Goal: Transaction & Acquisition: Purchase product/service

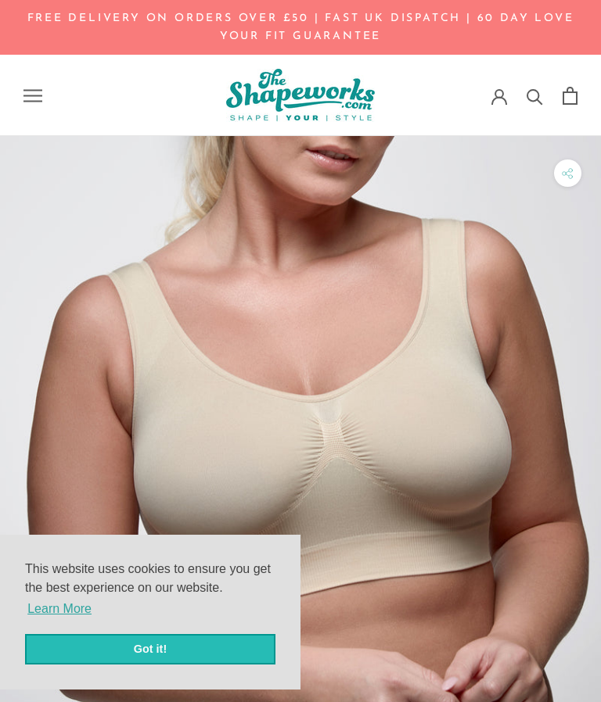
click at [248, 653] on link "Got it!" at bounding box center [150, 649] width 250 height 31
click at [248, 646] on link "Got it!" at bounding box center [150, 649] width 250 height 31
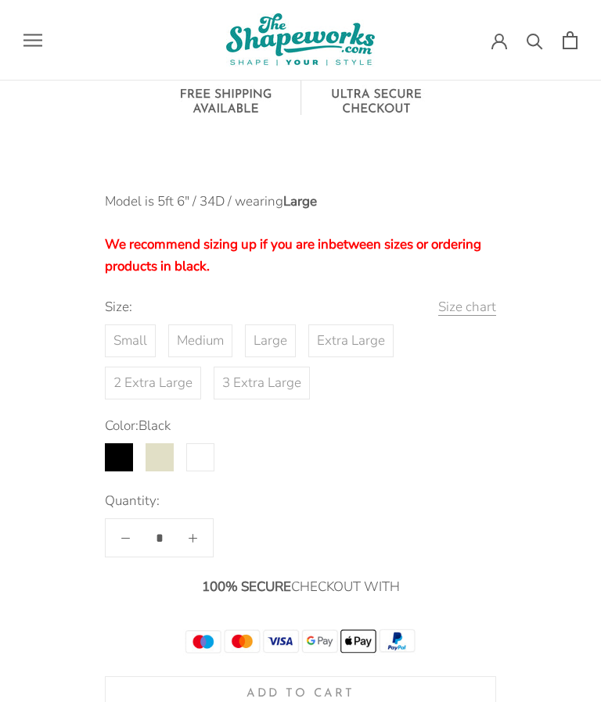
scroll to position [1477, 0]
click at [174, 443] on label "Buff" at bounding box center [159, 457] width 28 height 28
click at [371, 324] on label "Extra Large" at bounding box center [350, 340] width 85 height 33
click at [489, 296] on button "Size chart" at bounding box center [467, 307] width 58 height 22
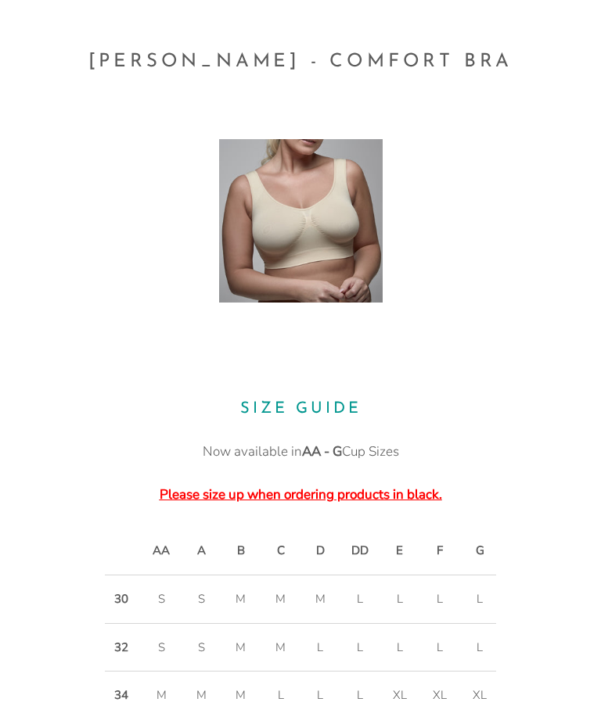
click at [529, 51] on h2 "[PERSON_NAME] - Comfort Bra" at bounding box center [300, 62] width 601 height 31
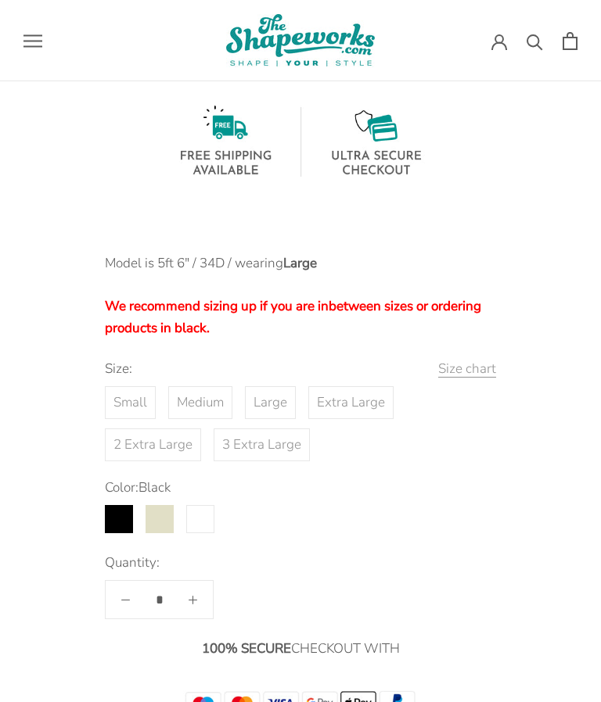
scroll to position [1426, 0]
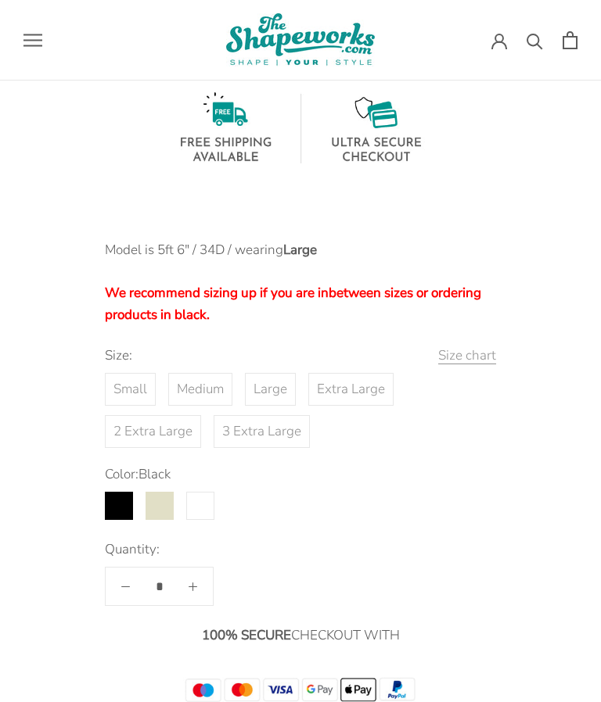
click at [369, 374] on label "Extra Large" at bounding box center [350, 390] width 85 height 33
click at [174, 492] on label "Buff" at bounding box center [159, 506] width 28 height 28
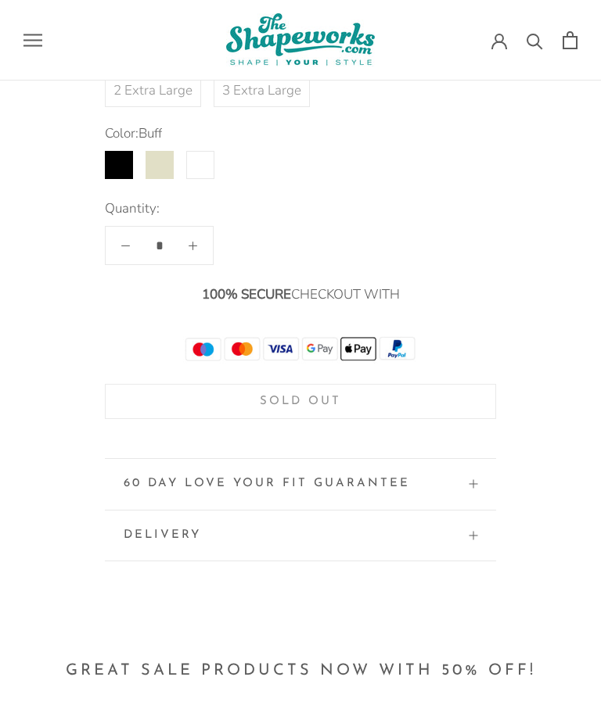
scroll to position [1771, 0]
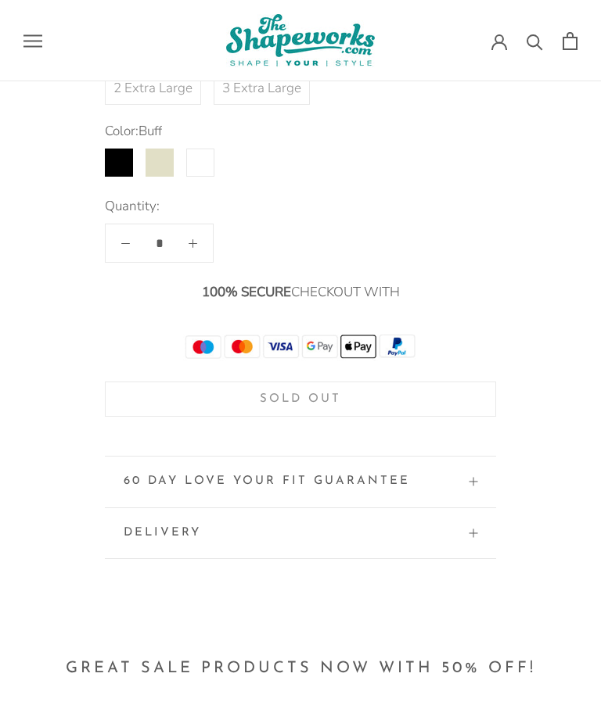
click at [201, 149] on label "White" at bounding box center [200, 163] width 28 height 28
click at [116, 149] on label "Black" at bounding box center [119, 163] width 28 height 28
click at [170, 149] on label "Buff" at bounding box center [159, 163] width 28 height 28
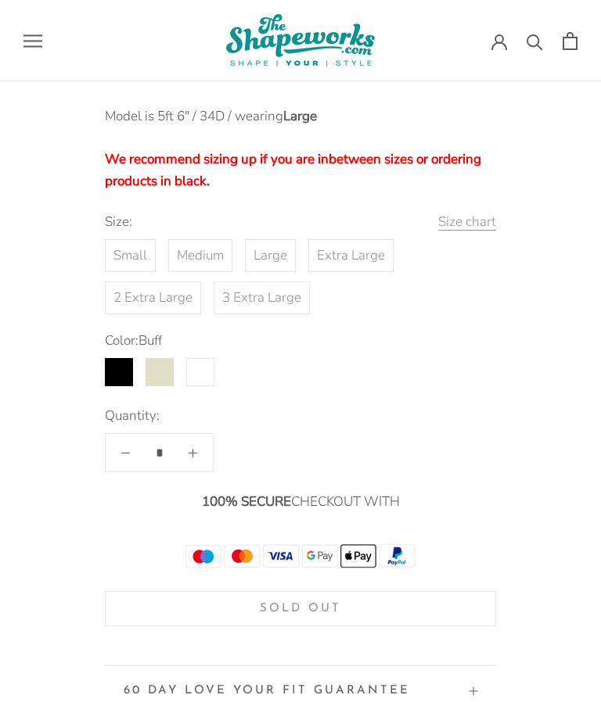
scroll to position [1564, 0]
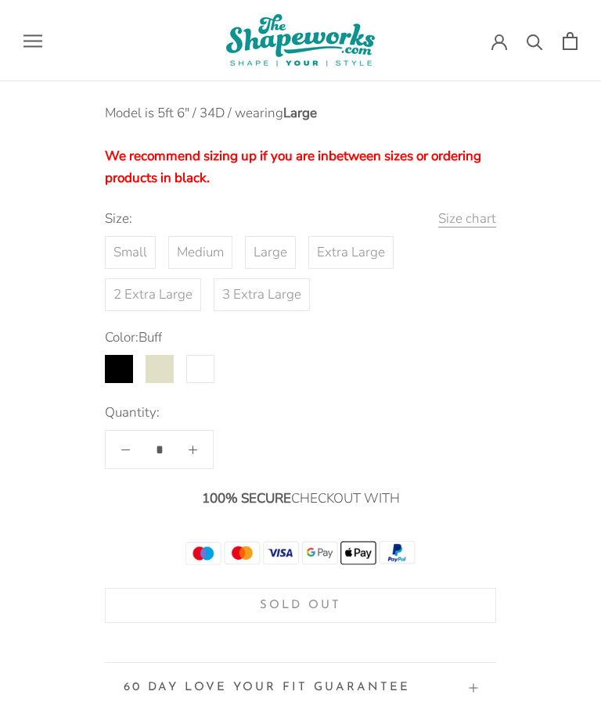
click at [168, 278] on label "2 Extra Large" at bounding box center [153, 294] width 96 height 33
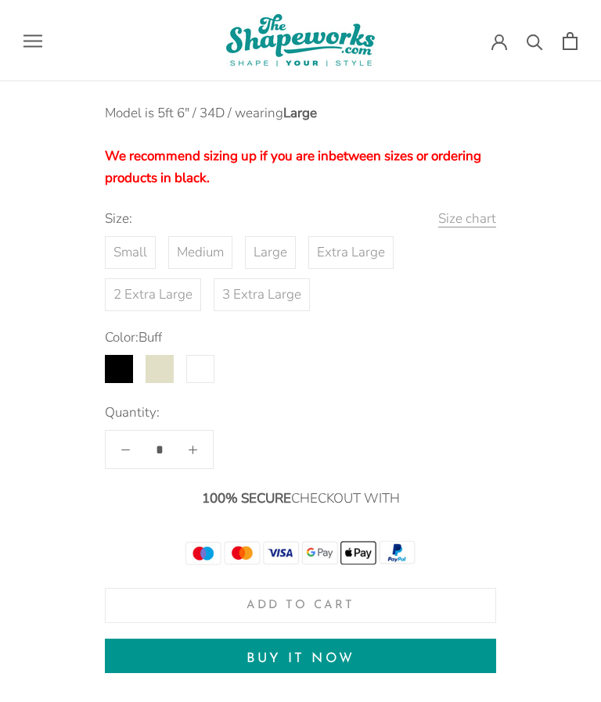
click at [369, 236] on label "Extra Large" at bounding box center [350, 252] width 85 height 33
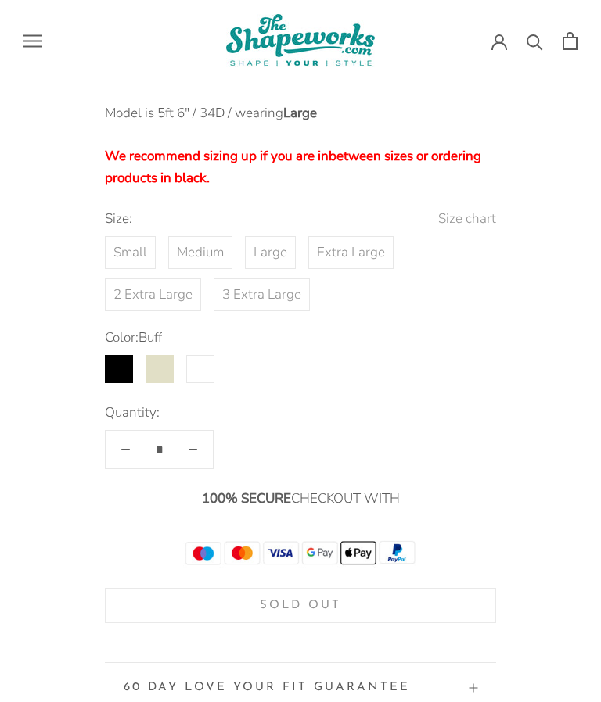
click at [164, 278] on label "2 Extra Large" at bounding box center [153, 294] width 96 height 33
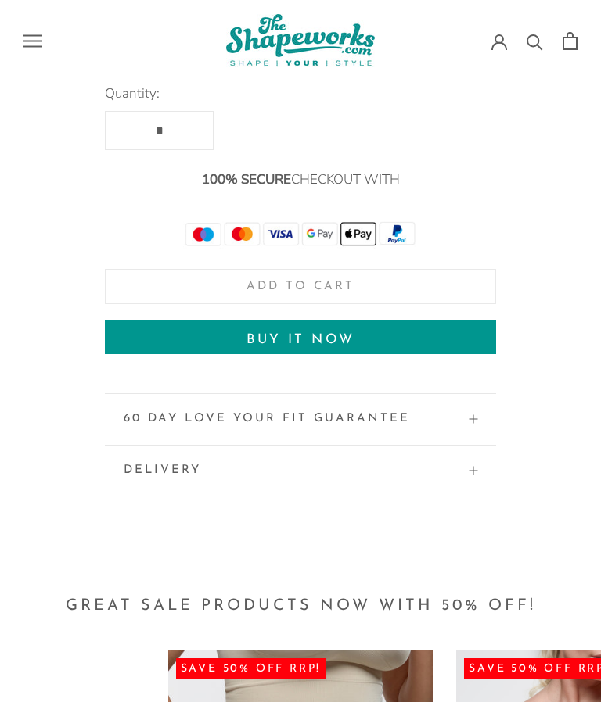
scroll to position [1882, 0]
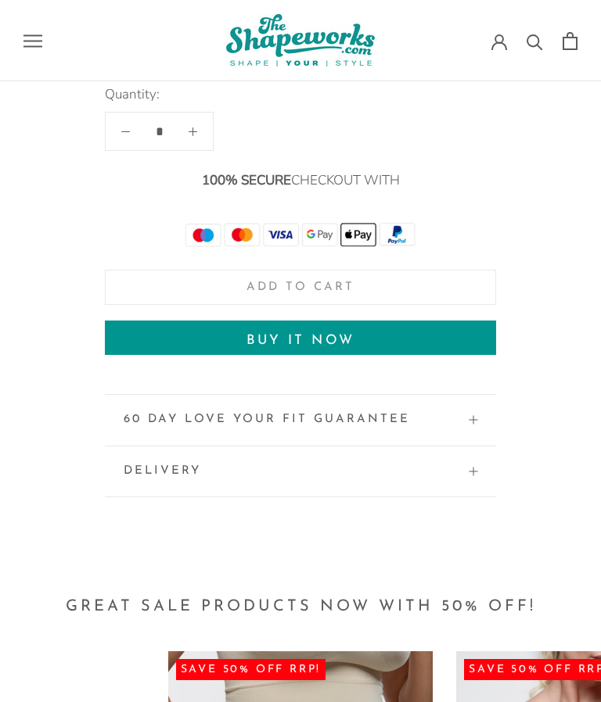
click at [454, 270] on button "Add to cart" at bounding box center [300, 287] width 391 height 35
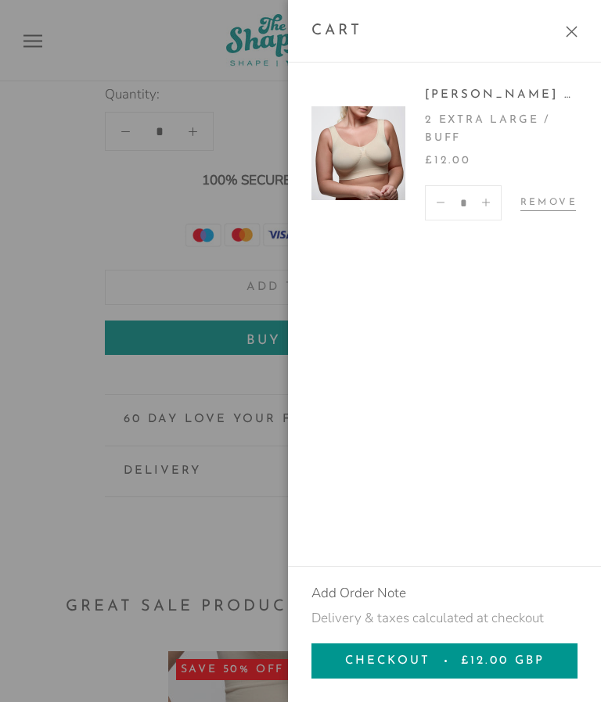
click at [577, 38] on button "Close cart" at bounding box center [571, 32] width 12 height 12
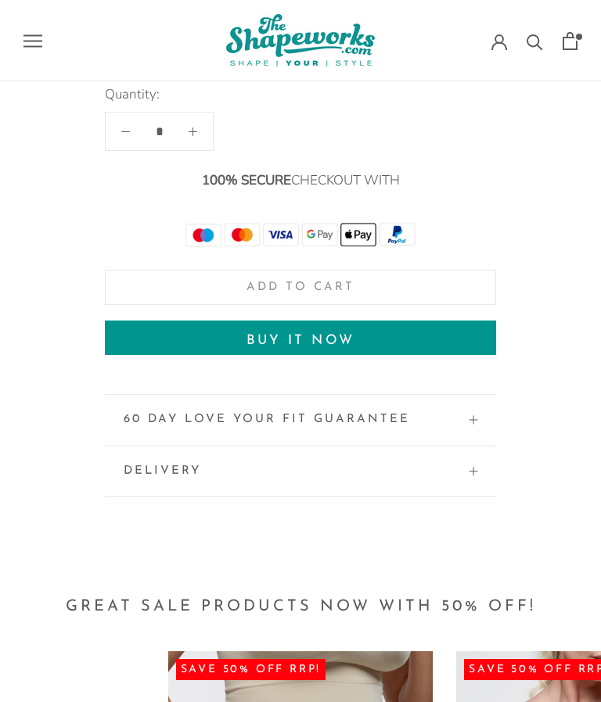
click at [473, 395] on button "60 Day love Your Fit Guarantee" at bounding box center [300, 420] width 353 height 51
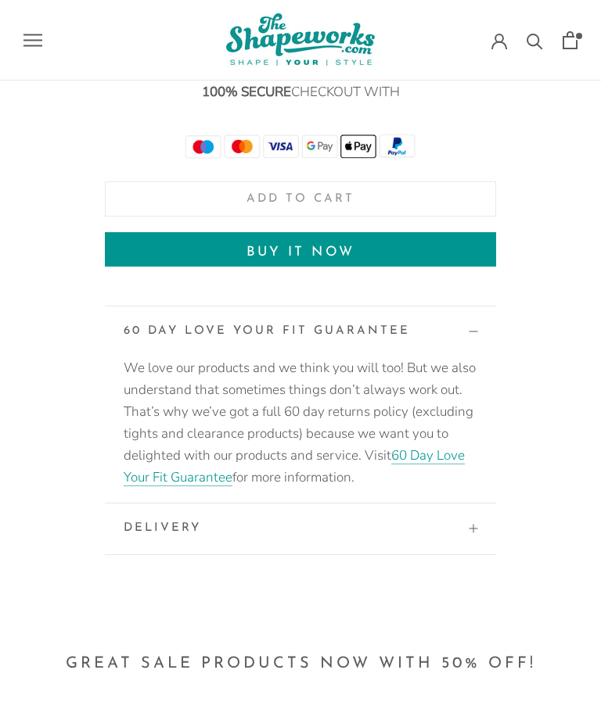
scroll to position [1971, 0]
click at [488, 507] on div "Delivery ALL orders are dispatched from our UK warehouse. We charge £3.99 for s…" at bounding box center [300, 530] width 391 height 52
click at [475, 525] on span at bounding box center [472, 529] width 9 height 9
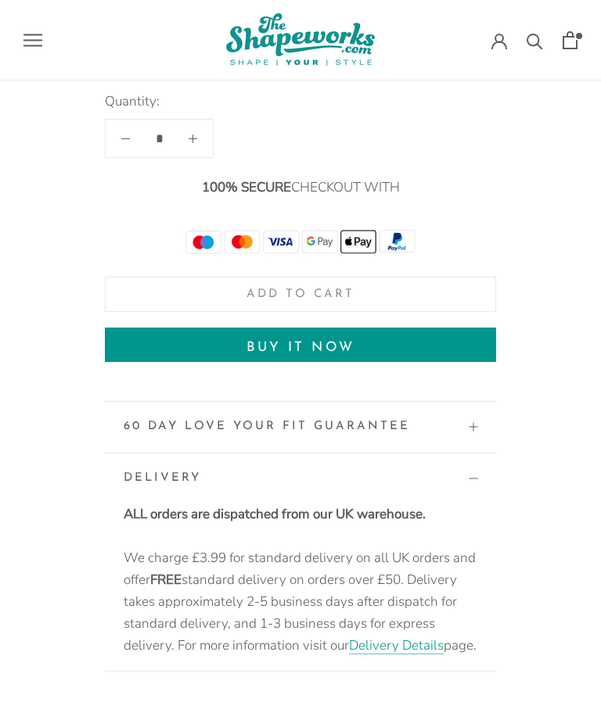
scroll to position [1879, 0]
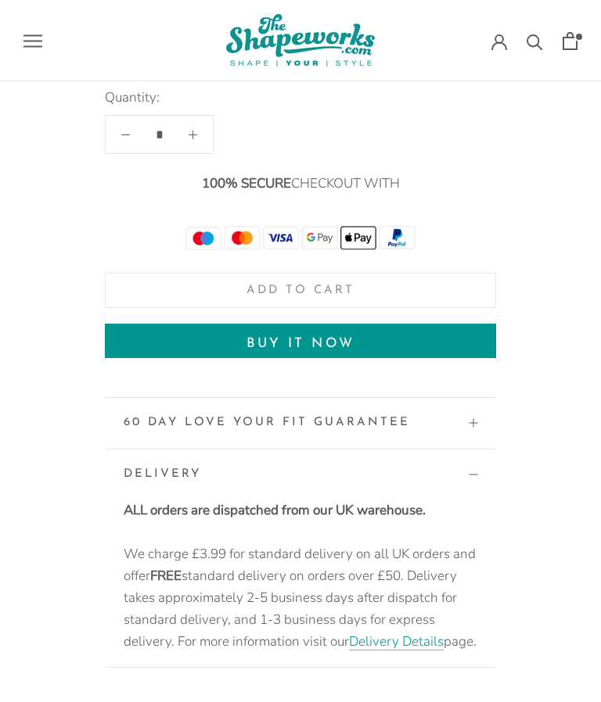
click at [475, 419] on span at bounding box center [472, 423] width 9 height 9
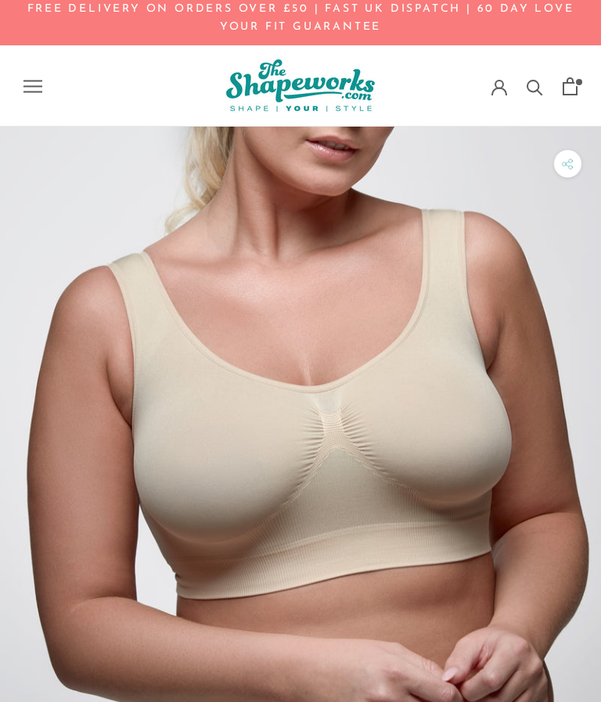
scroll to position [0, 0]
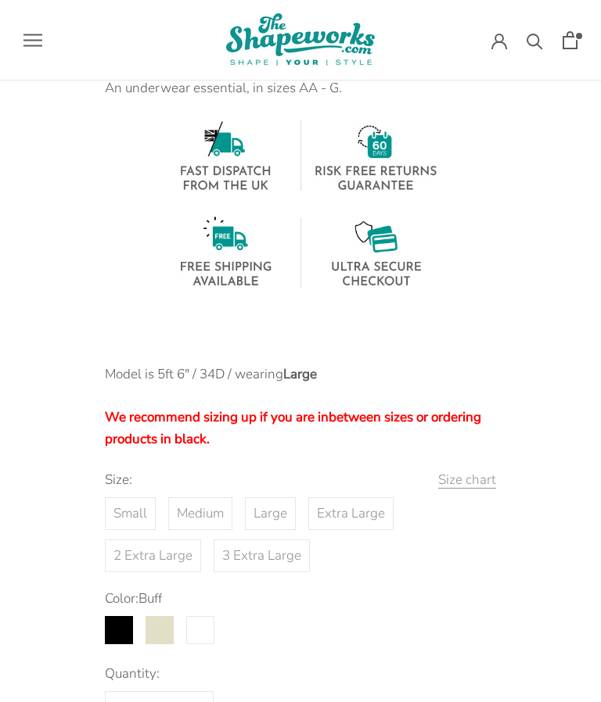
click at [472, 470] on button "Size chart" at bounding box center [467, 481] width 58 height 22
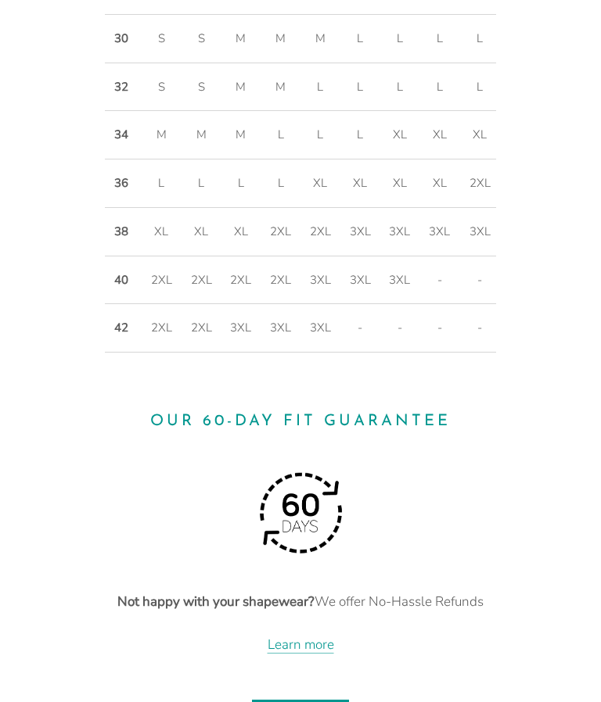
scroll to position [560, 0]
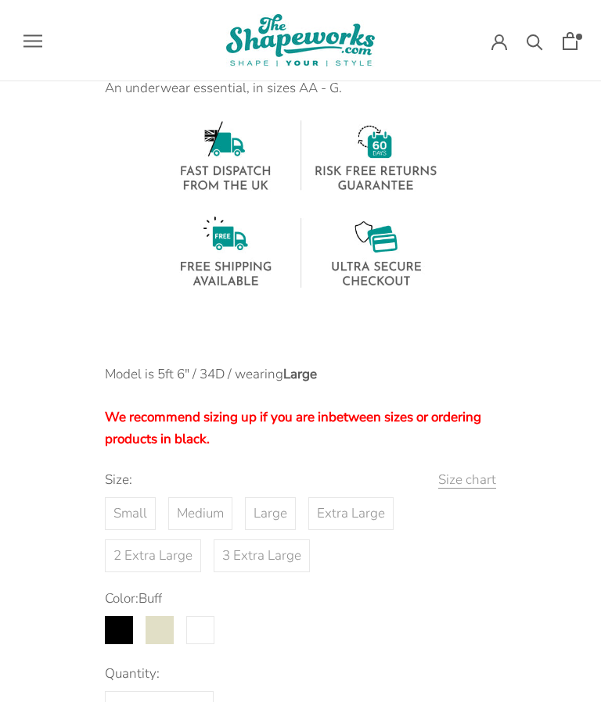
click at [370, 497] on label "Extra Large" at bounding box center [350, 513] width 85 height 33
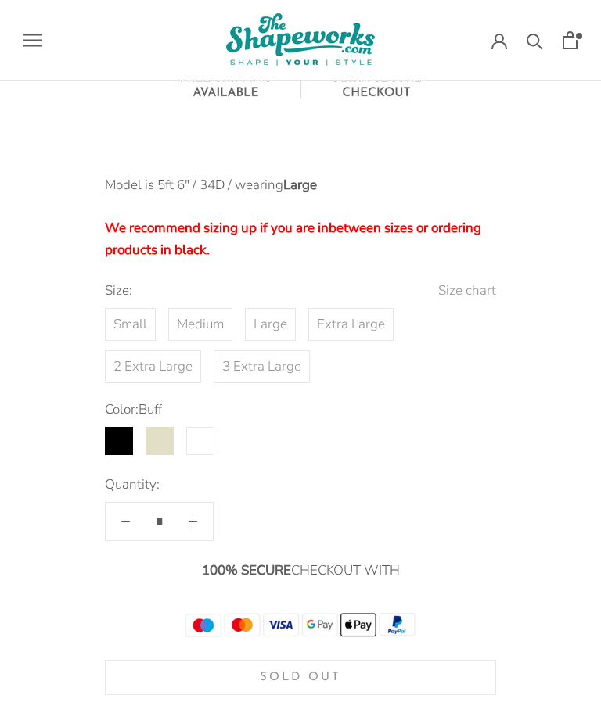
scroll to position [1480, 0]
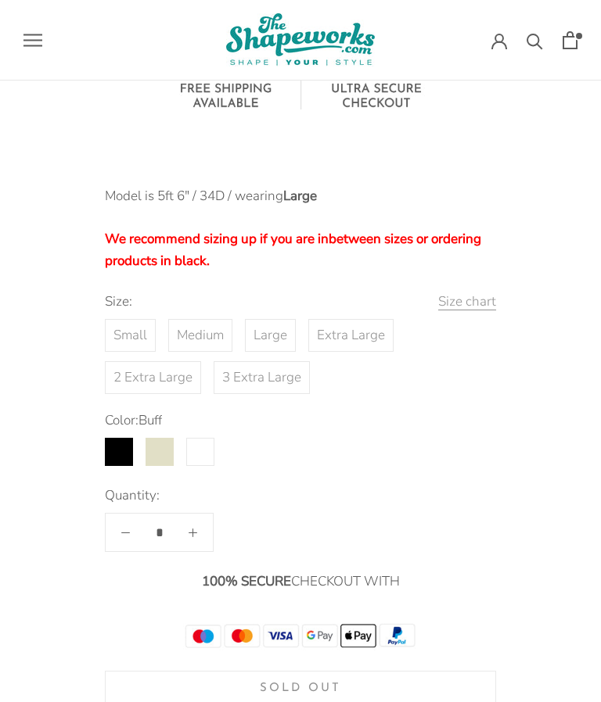
click at [165, 362] on label "2 Extra Large" at bounding box center [153, 378] width 96 height 33
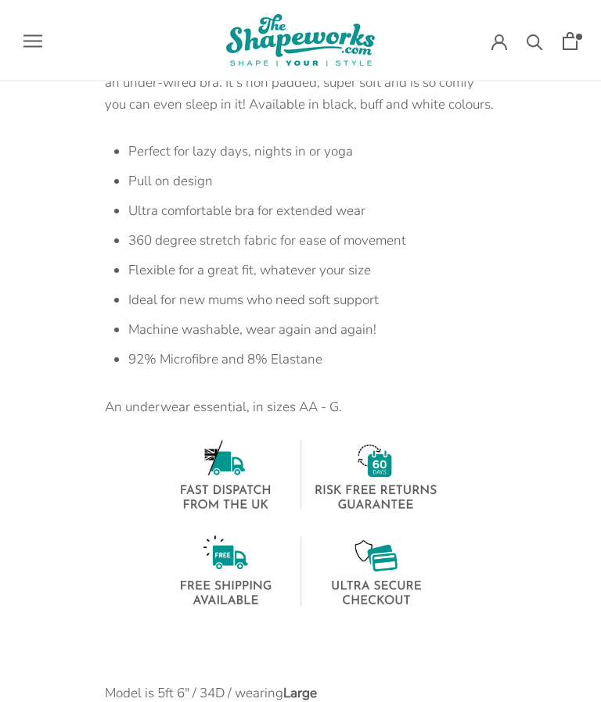
scroll to position [983, 0]
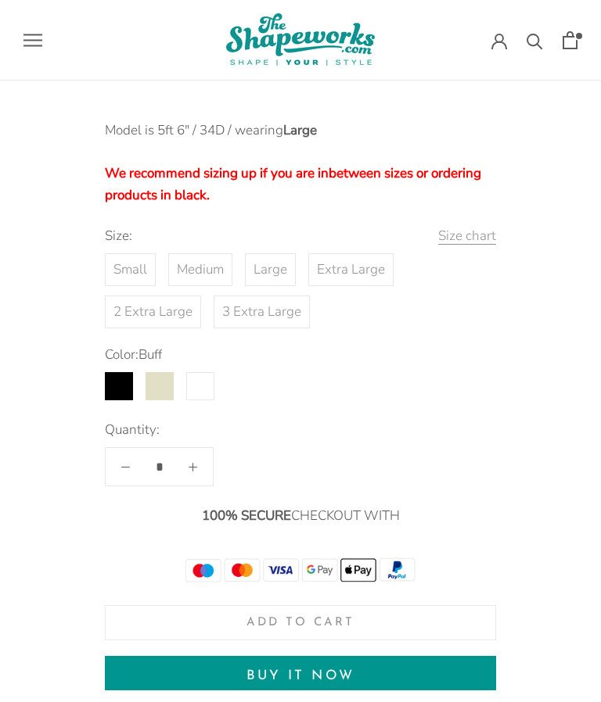
scroll to position [1547, 0]
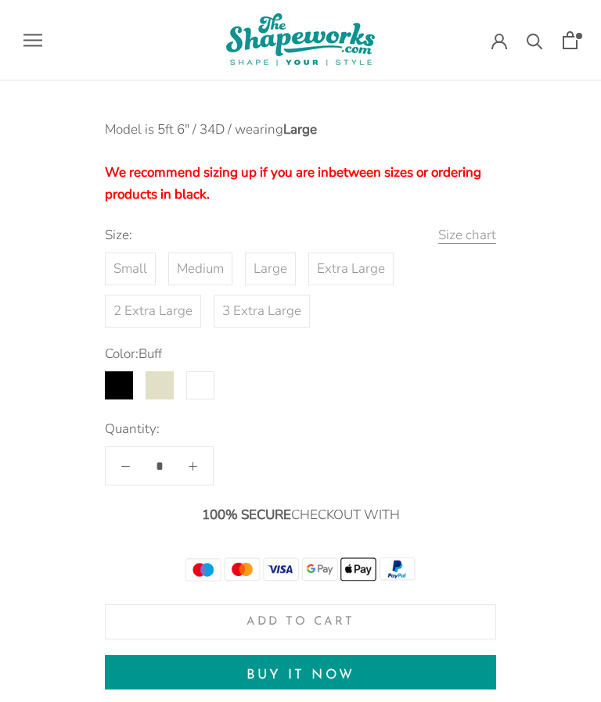
click at [278, 656] on button "Buy it now" at bounding box center [300, 673] width 391 height 34
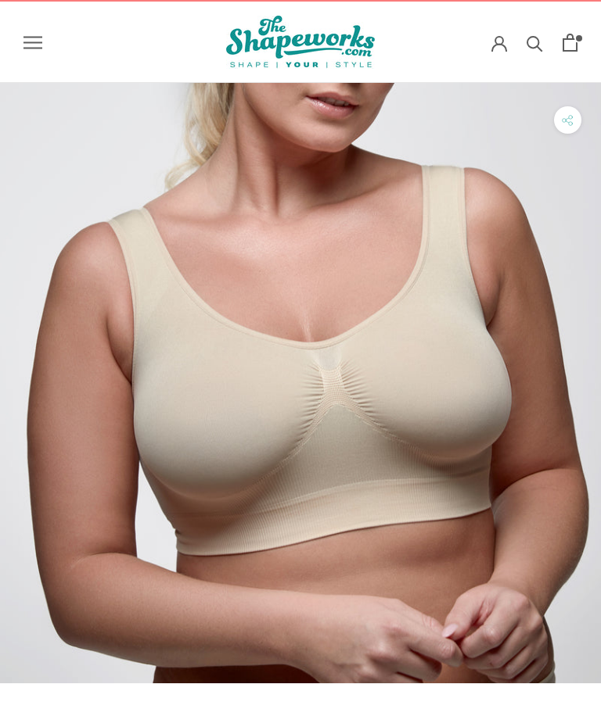
scroll to position [0, 0]
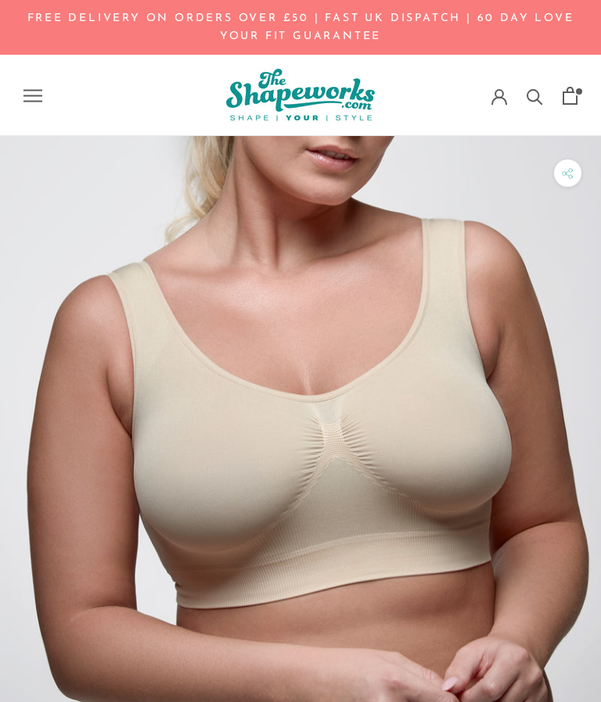
click at [579, 94] on span "Open cart" at bounding box center [579, 91] width 6 height 6
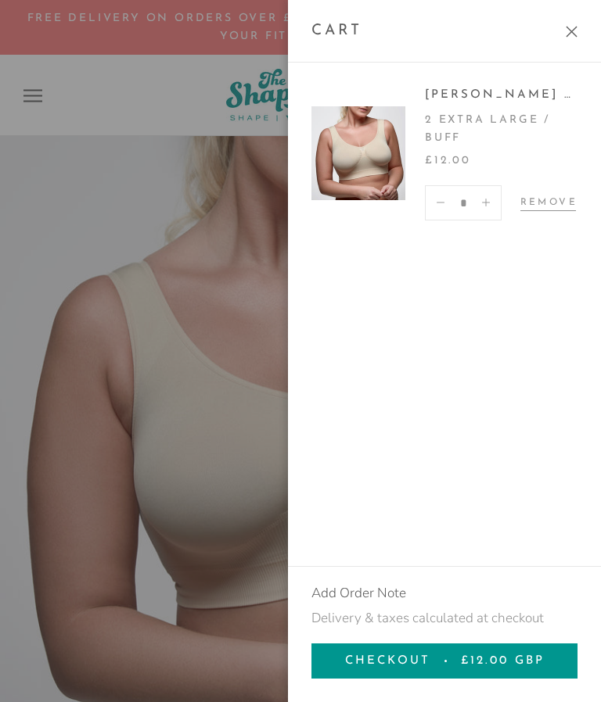
click at [501, 654] on button "Checkout £12.00 GBP" at bounding box center [444, 661] width 266 height 35
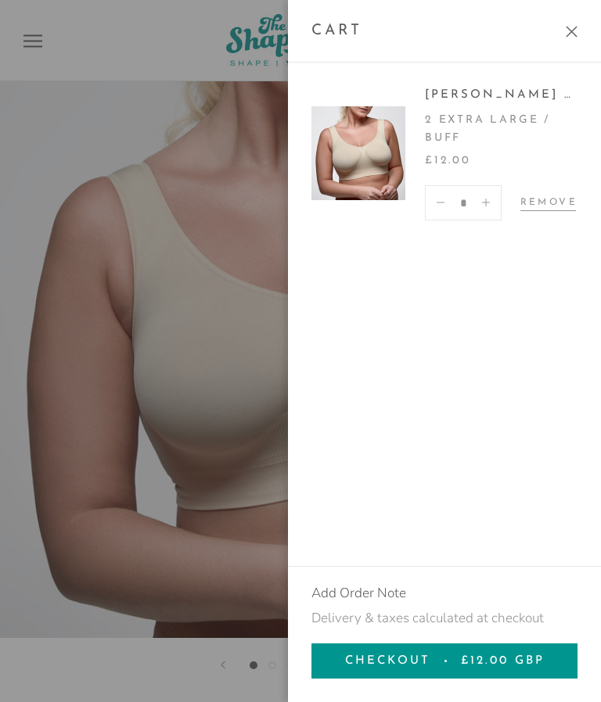
click at [568, 28] on button "Close cart" at bounding box center [571, 32] width 12 height 12
